Goal: Task Accomplishment & Management: Complete application form

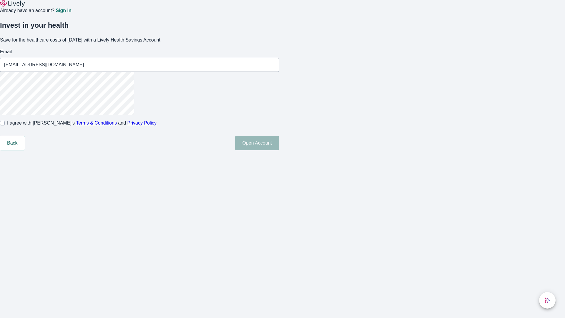
click at [5, 125] on input "I agree with Lively’s Terms & Conditions and Privacy Policy" at bounding box center [2, 123] width 5 height 5
checkbox input "true"
click at [279, 150] on button "Open Account" at bounding box center [257, 143] width 44 height 14
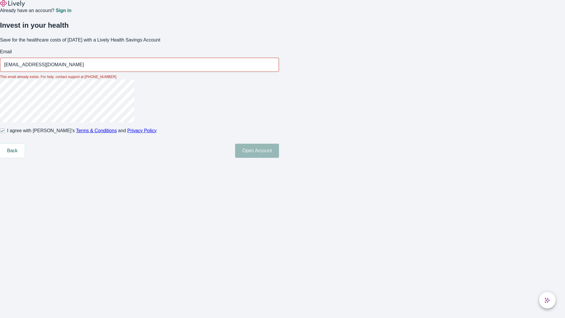
type input "[EMAIL_ADDRESS][DOMAIN_NAME]"
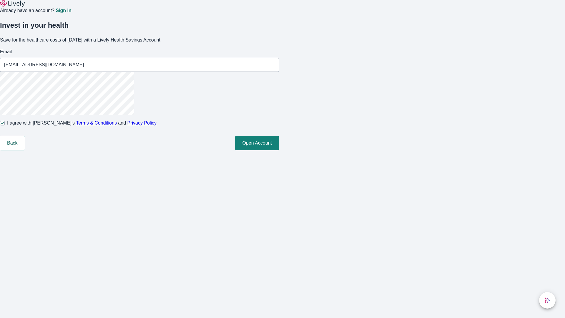
click at [5, 125] on input "I agree with Lively’s Terms & Conditions and Privacy Policy" at bounding box center [2, 123] width 5 height 5
checkbox input "false"
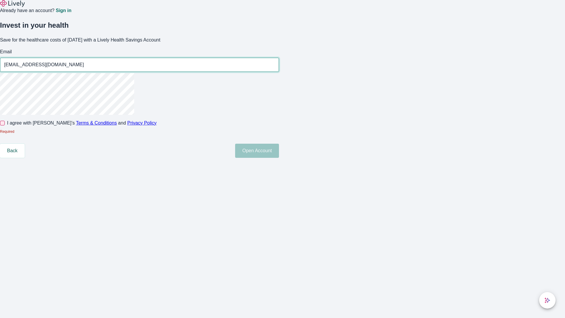
type input "[EMAIL_ADDRESS][DOMAIN_NAME]"
click at [5, 125] on input "I agree with Lively’s Terms & Conditions and Privacy Policy" at bounding box center [2, 123] width 5 height 5
checkbox input "true"
click at [279, 158] on button "Open Account" at bounding box center [257, 151] width 44 height 14
